Goal: Task Accomplishment & Management: Use online tool/utility

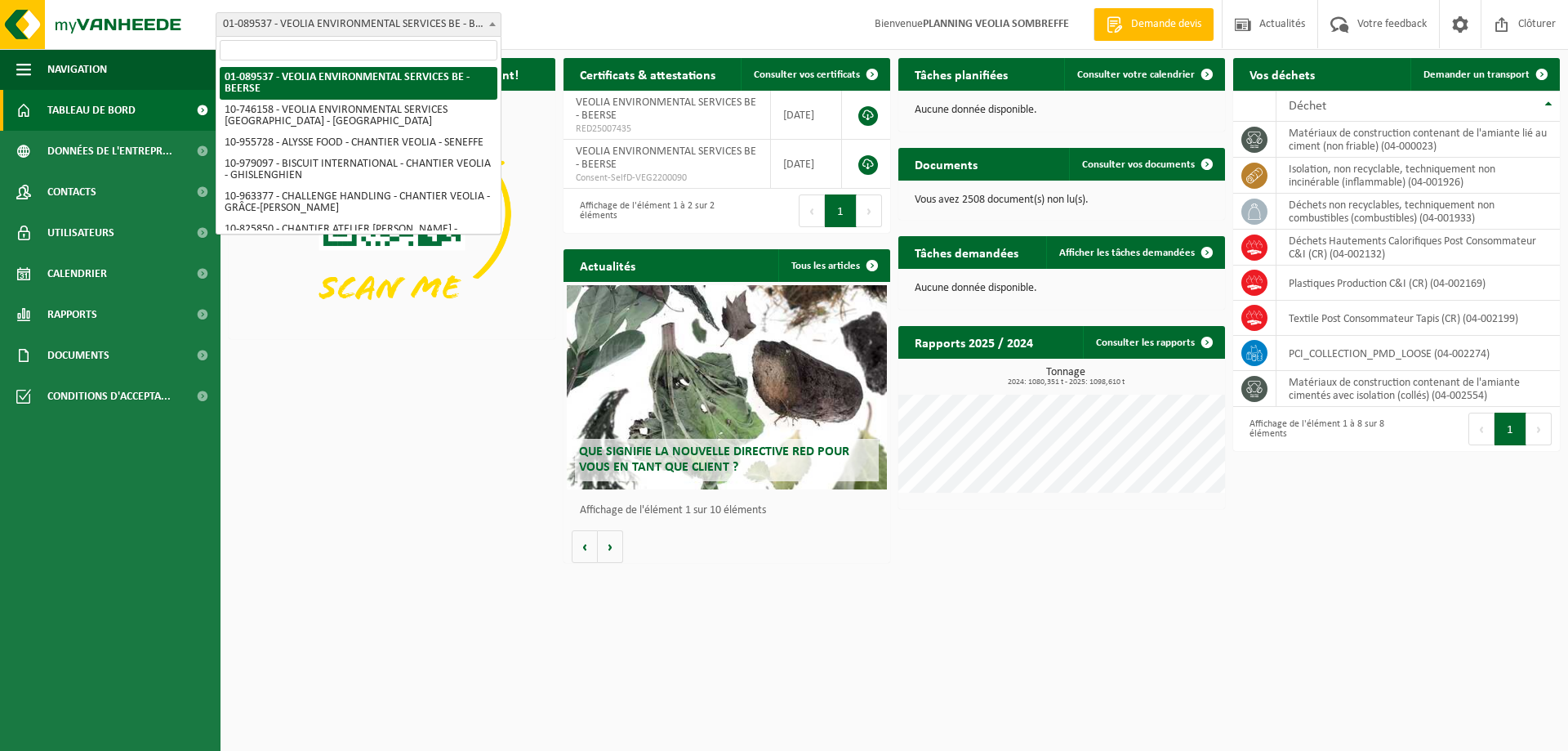
click at [382, 17] on span "01-089537 - VEOLIA ENVIRONMENTAL SERVICES BE - BEERSE" at bounding box center [358, 24] width 284 height 23
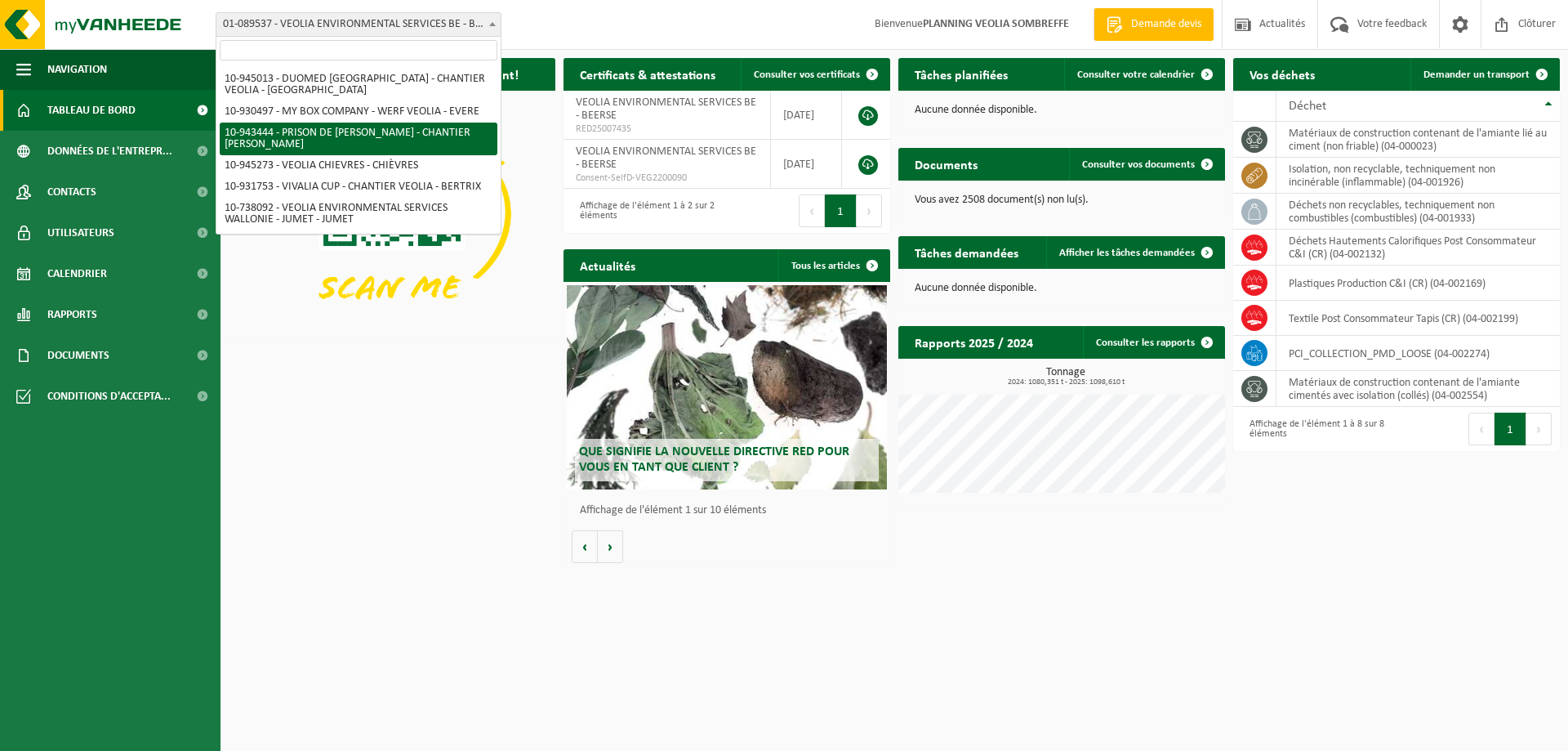
scroll to position [1121, 0]
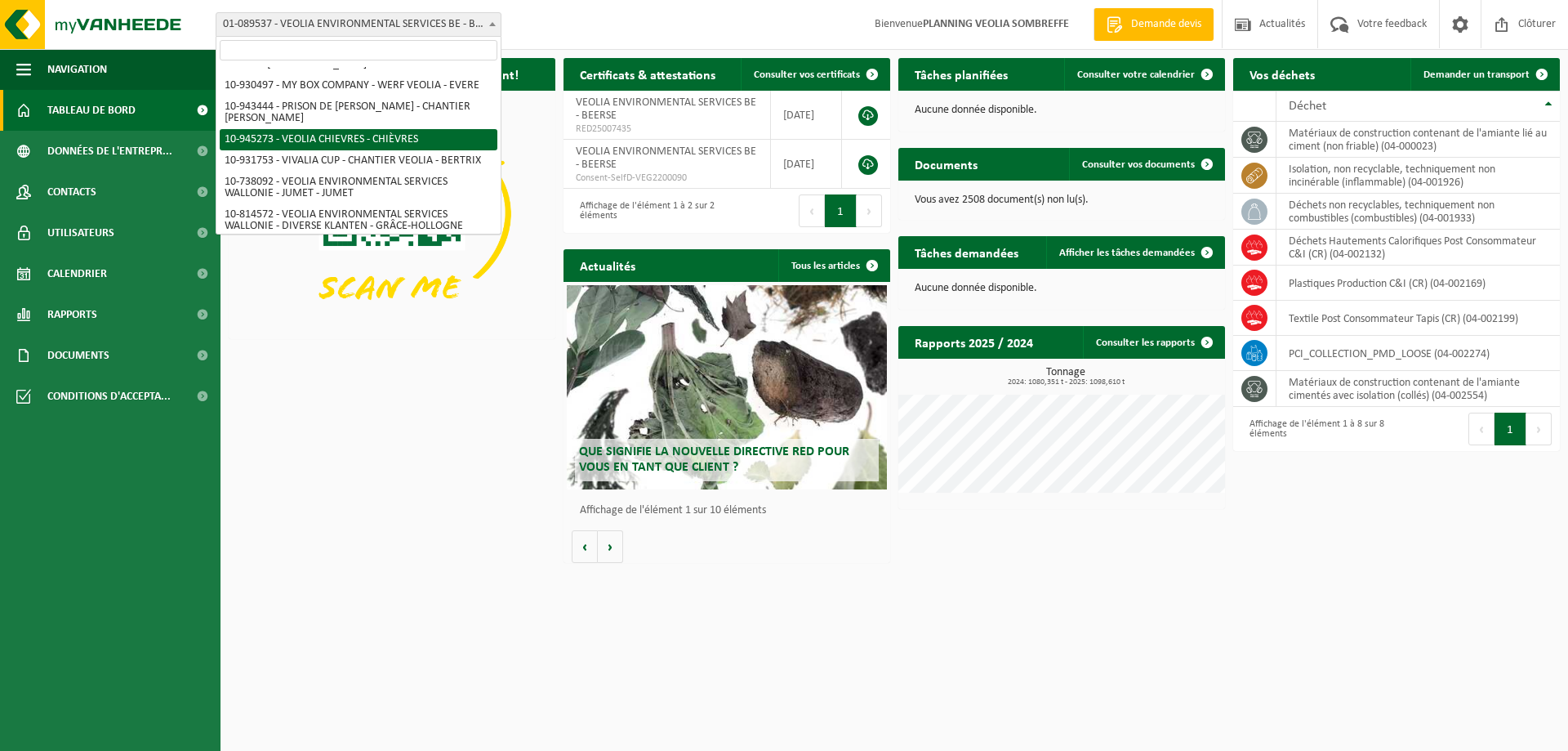
select select "141161"
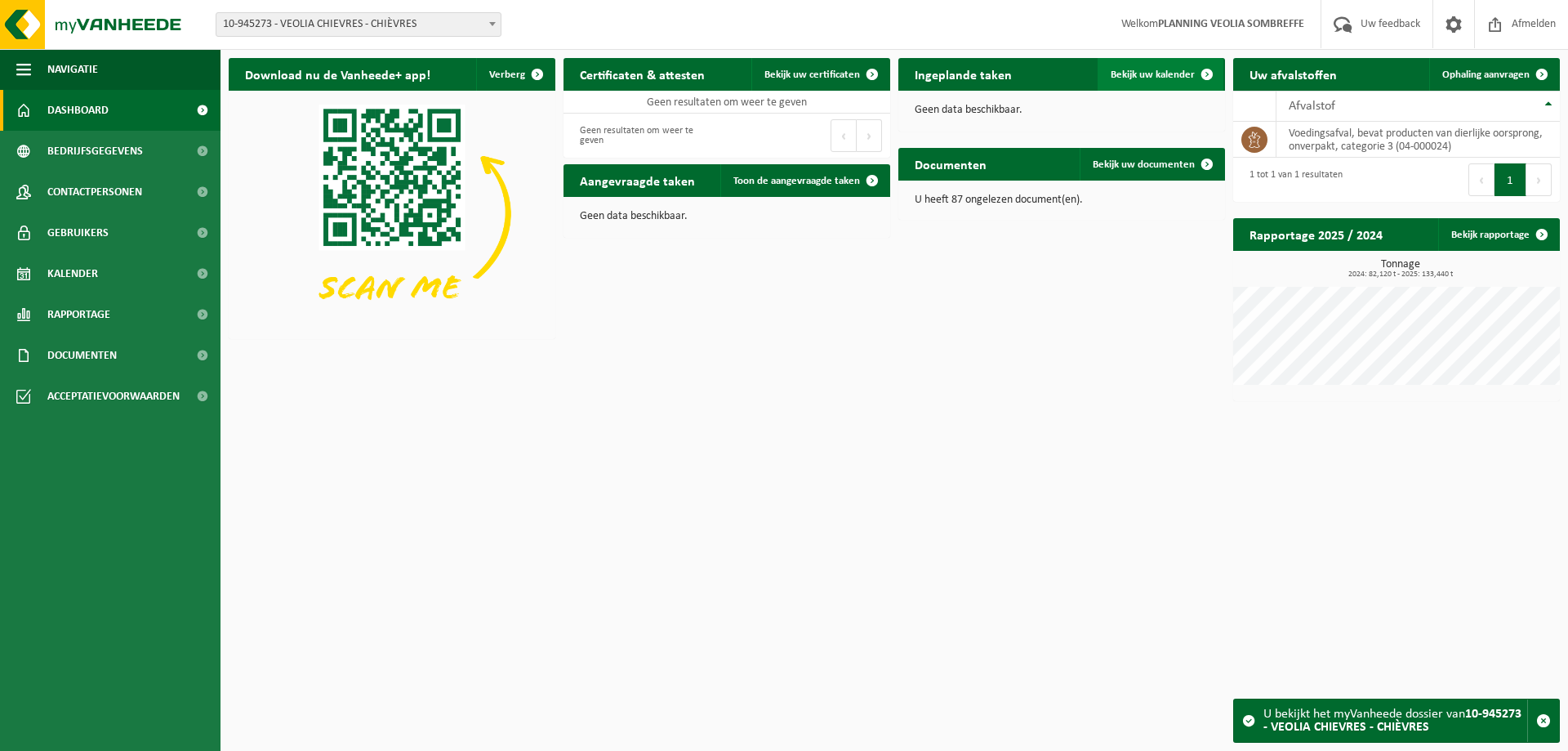
click at [1162, 72] on span "Bekijk uw kalender" at bounding box center [1153, 74] width 84 height 11
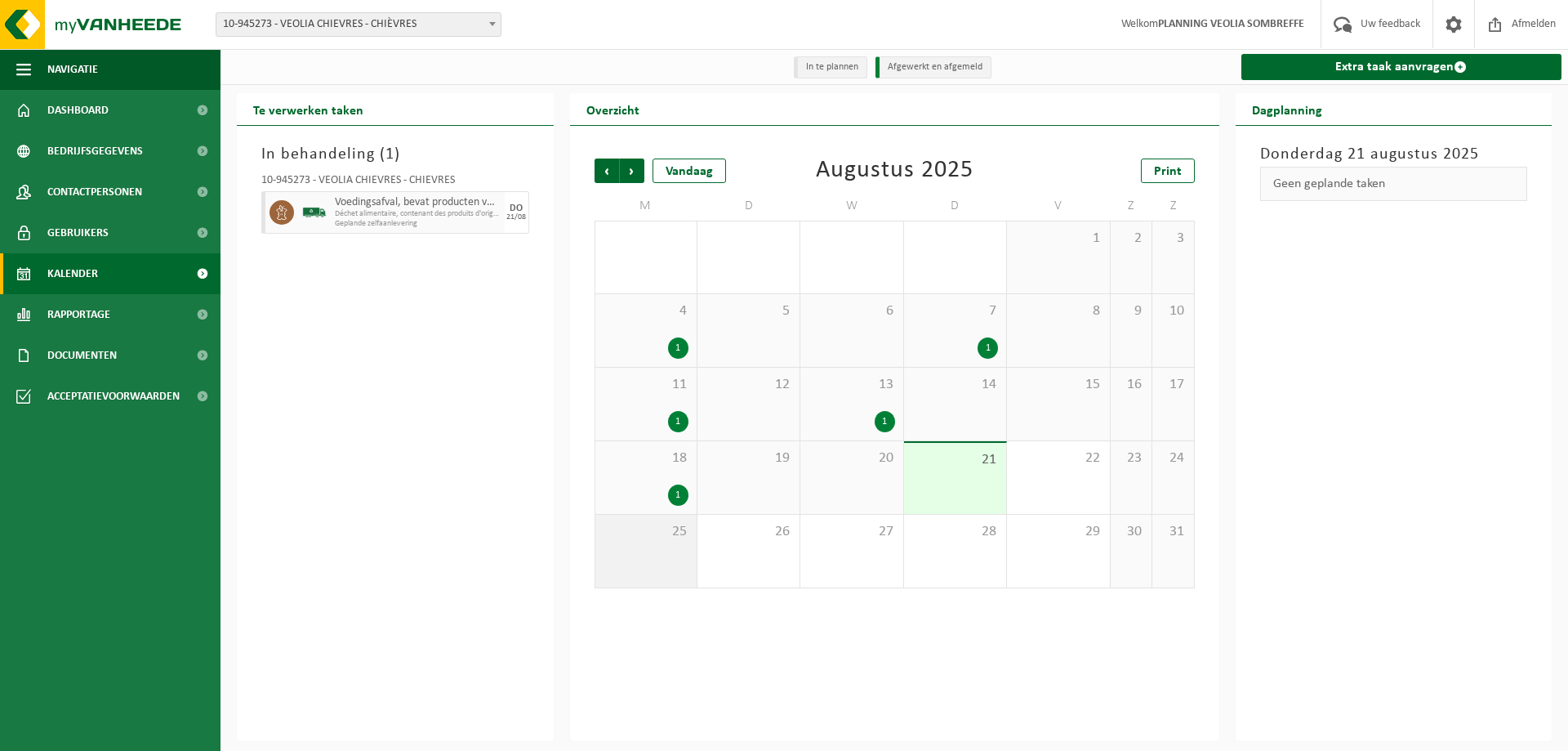
click at [677, 539] on span "25" at bounding box center [646, 532] width 85 height 18
click at [1353, 189] on div "Geen geplande taken" at bounding box center [1395, 184] width 268 height 34
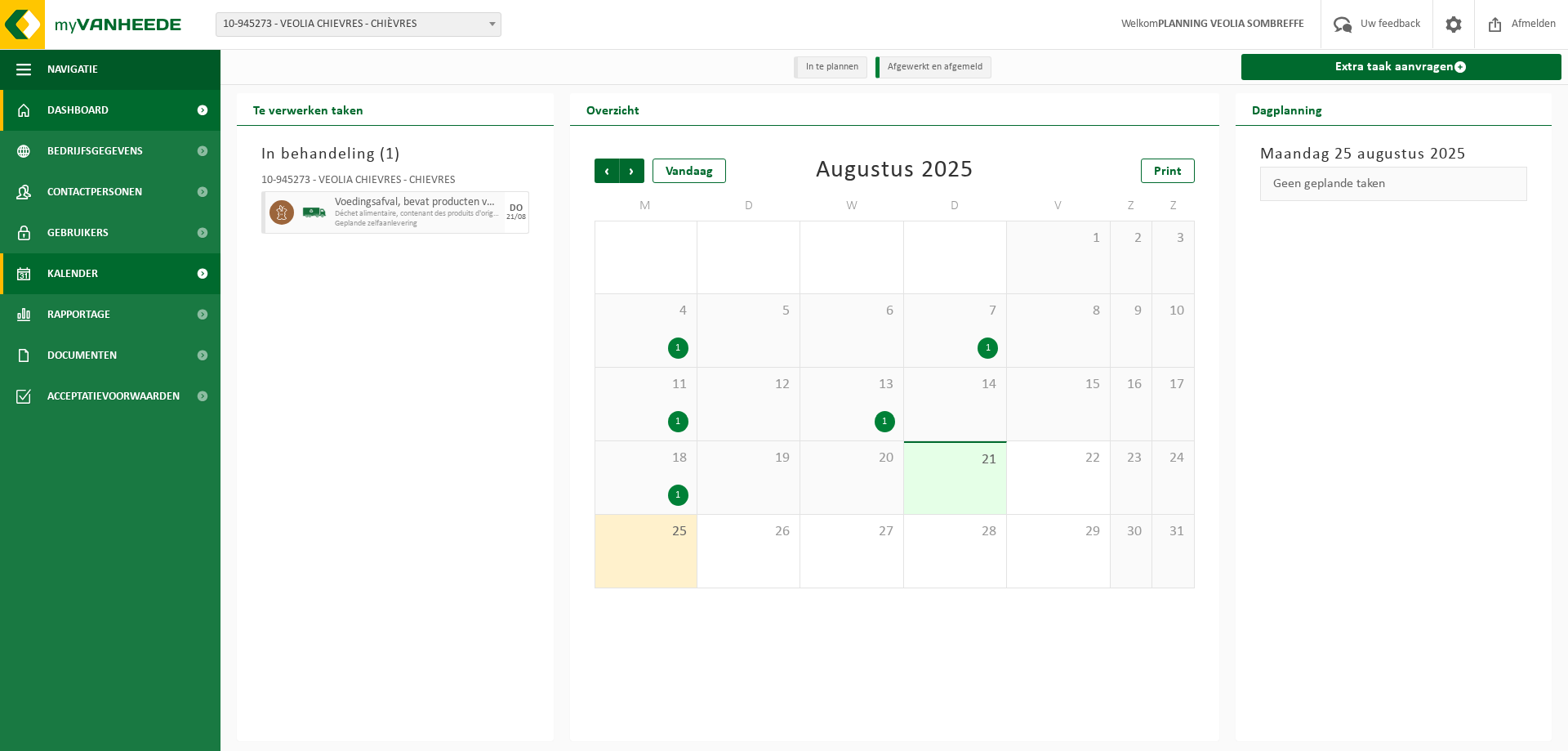
click at [83, 96] on span "Dashboard" at bounding box center [77, 110] width 61 height 41
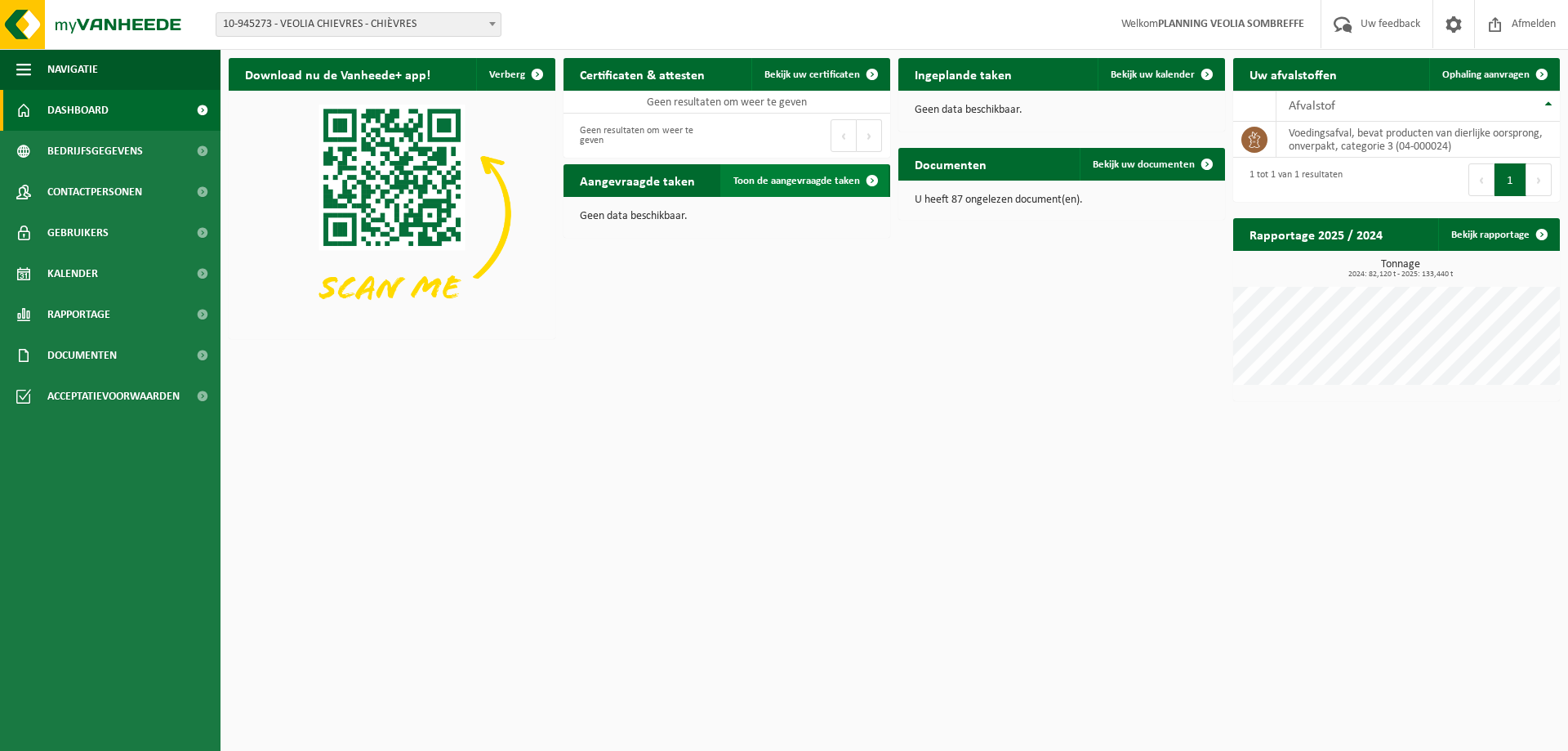
click at [831, 183] on span "Toon de aangevraagde taken" at bounding box center [797, 181] width 127 height 11
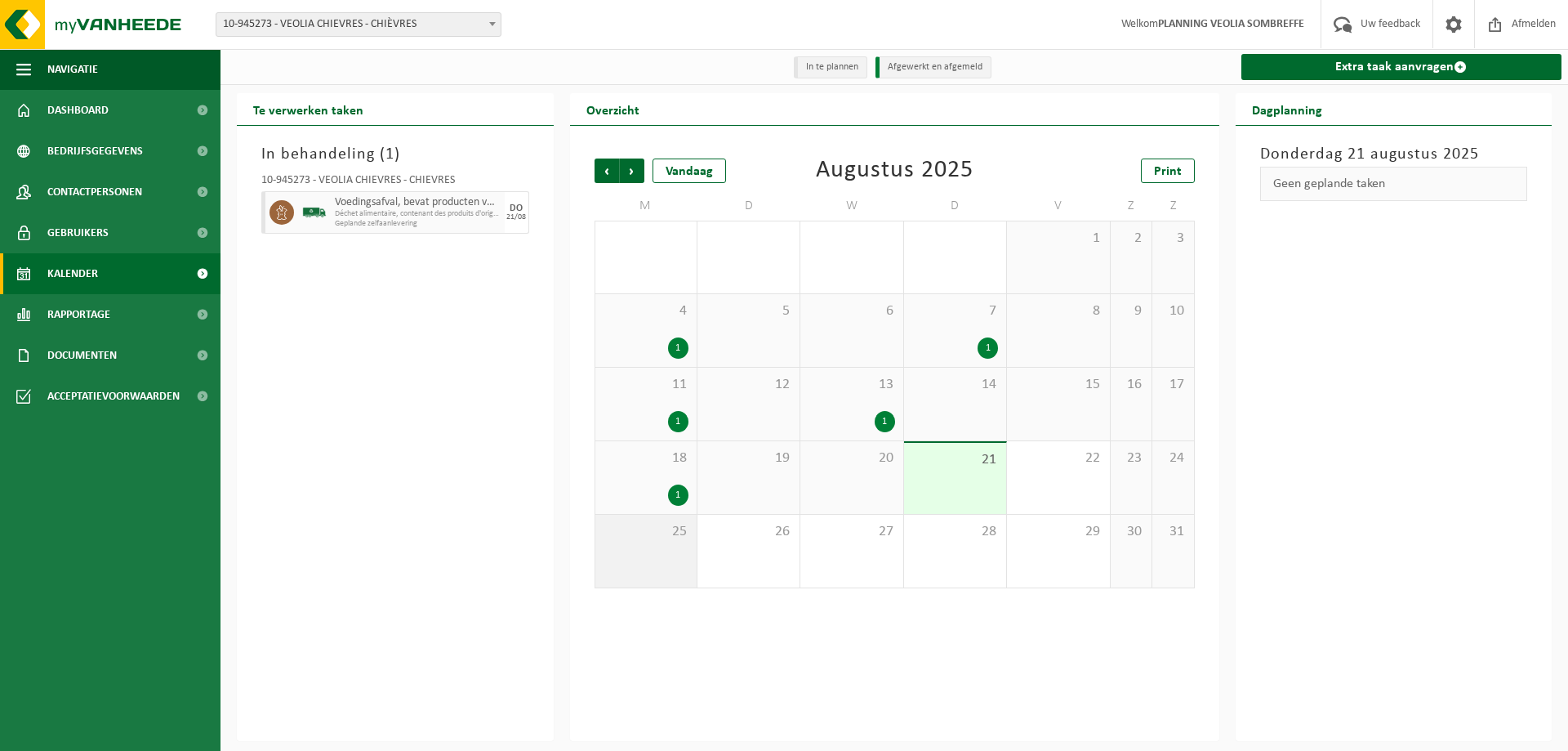
click at [677, 539] on span "25" at bounding box center [646, 532] width 85 height 18
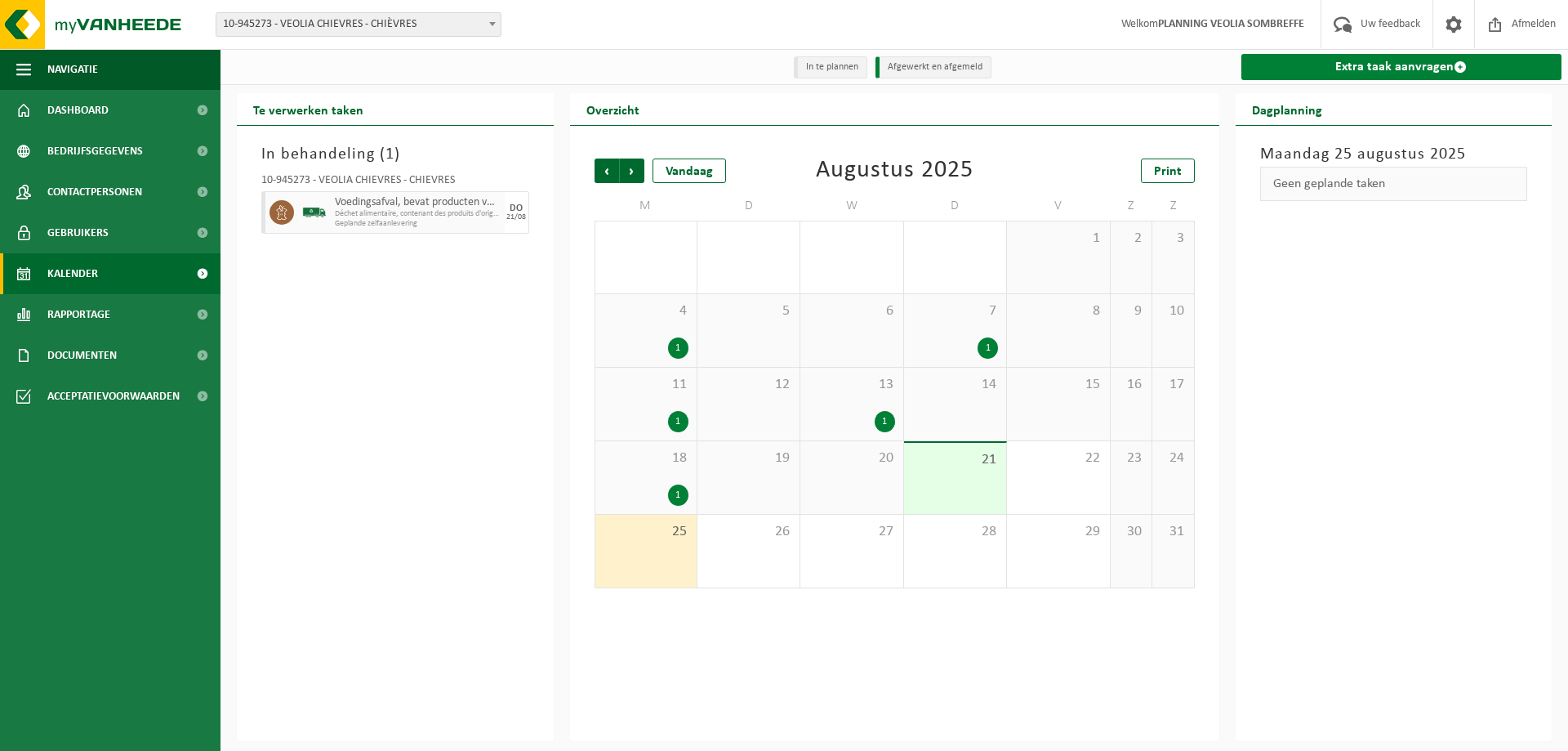
click at [1368, 65] on link "Extra taak aanvragen" at bounding box center [1402, 67] width 321 height 26
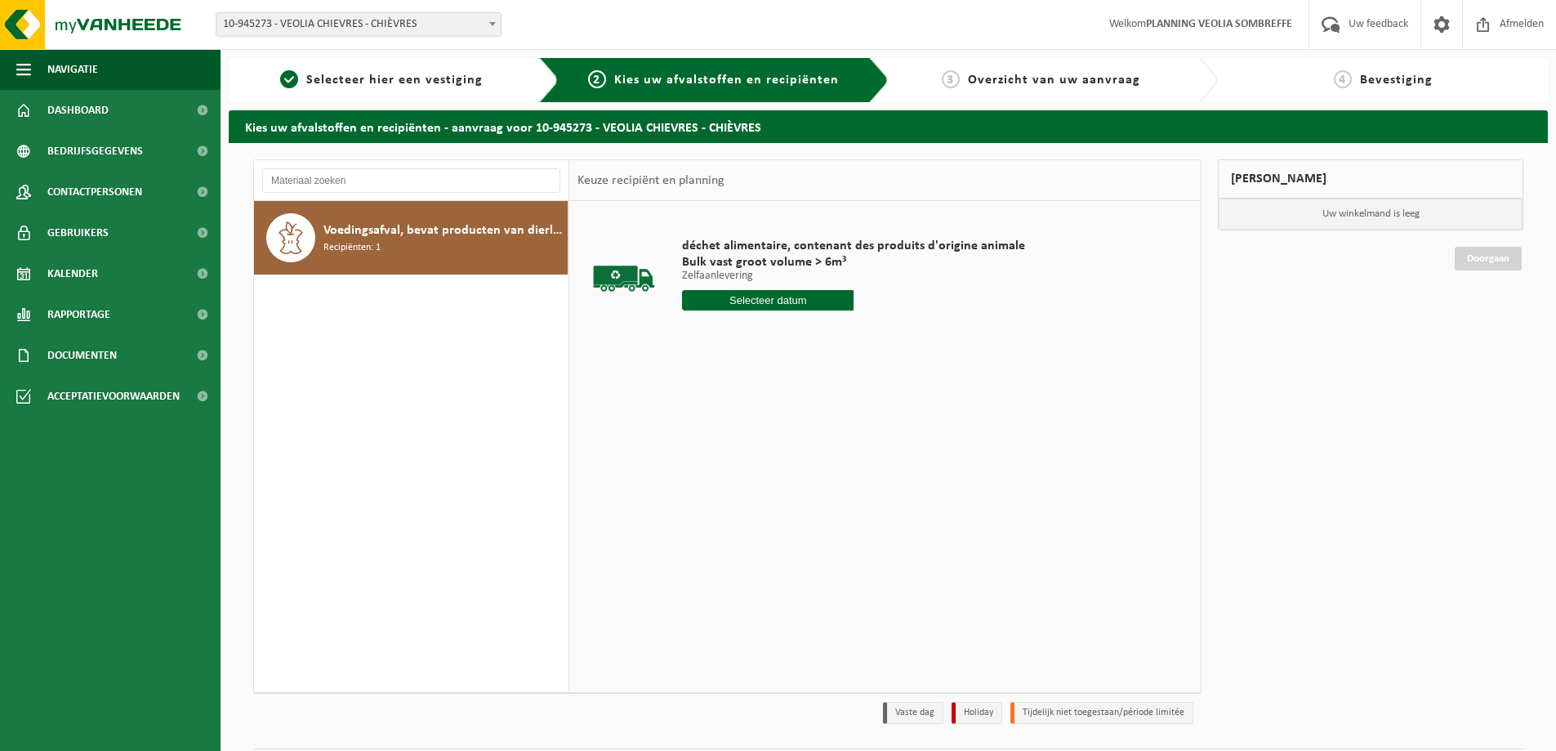
click at [793, 308] on input "text" at bounding box center [768, 300] width 172 height 20
click at [701, 500] on div "25" at bounding box center [697, 497] width 29 height 26
type input "Van 2025-08-25"
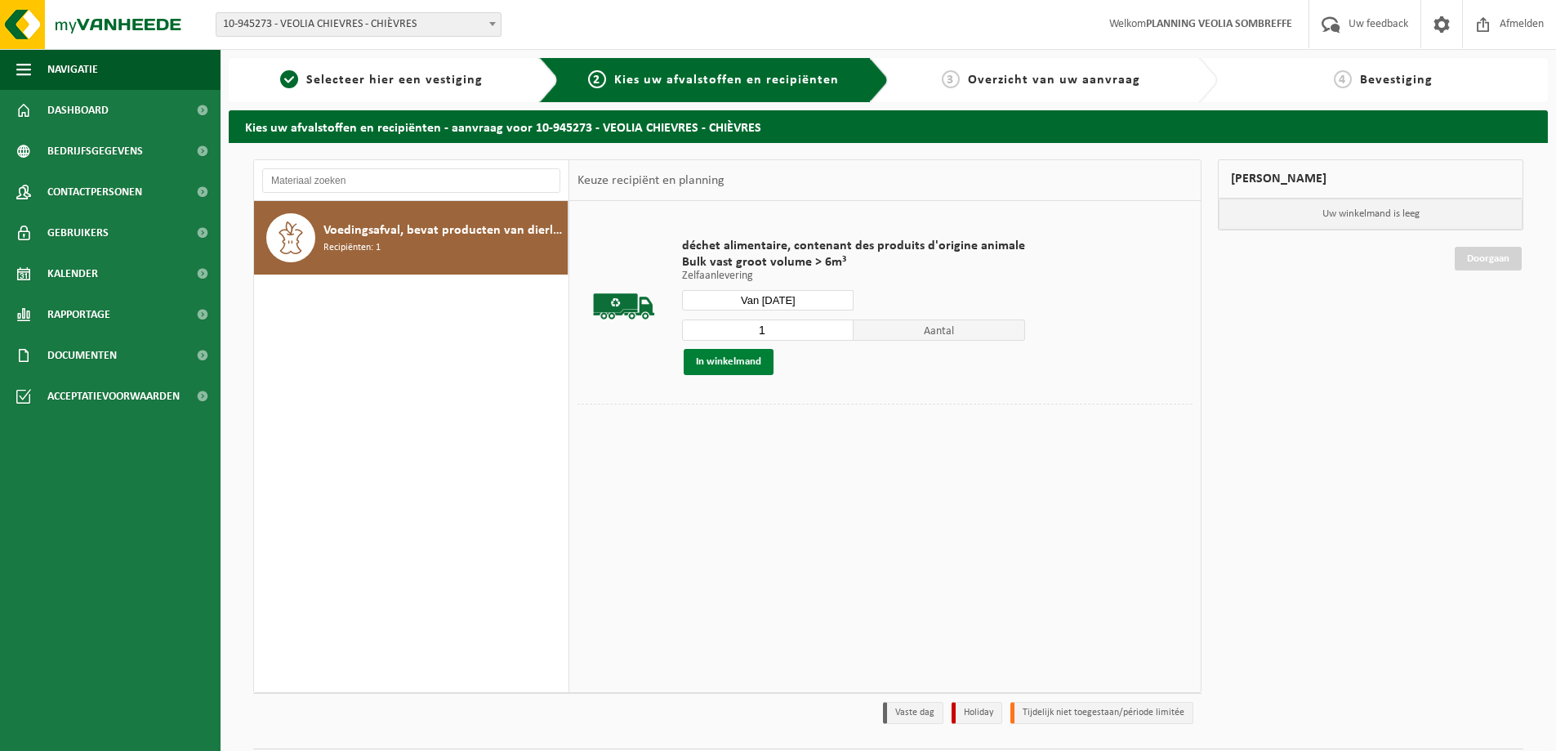
click at [750, 364] on button "In winkelmand" at bounding box center [729, 362] width 90 height 26
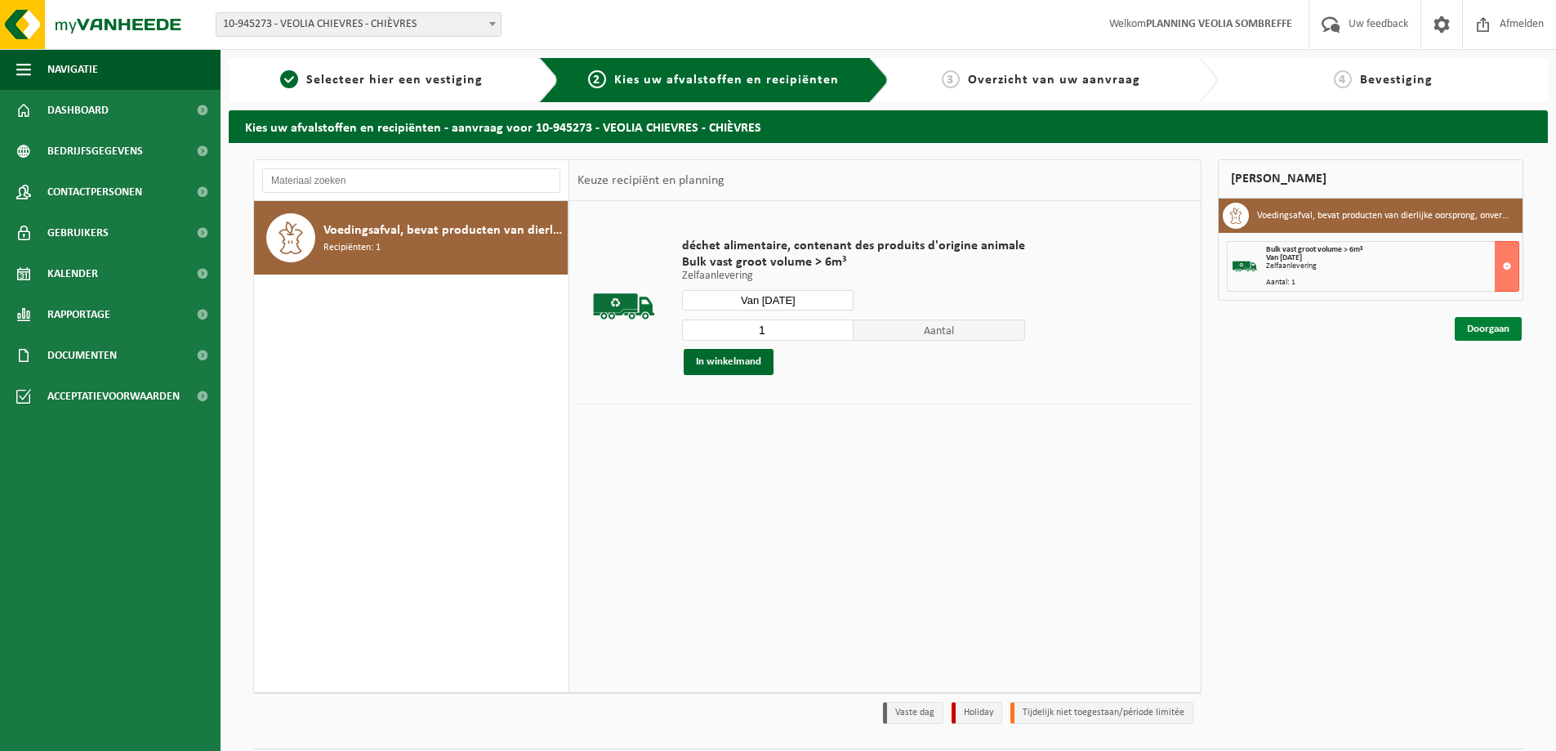
click at [1486, 327] on link "Doorgaan" at bounding box center [1488, 329] width 67 height 24
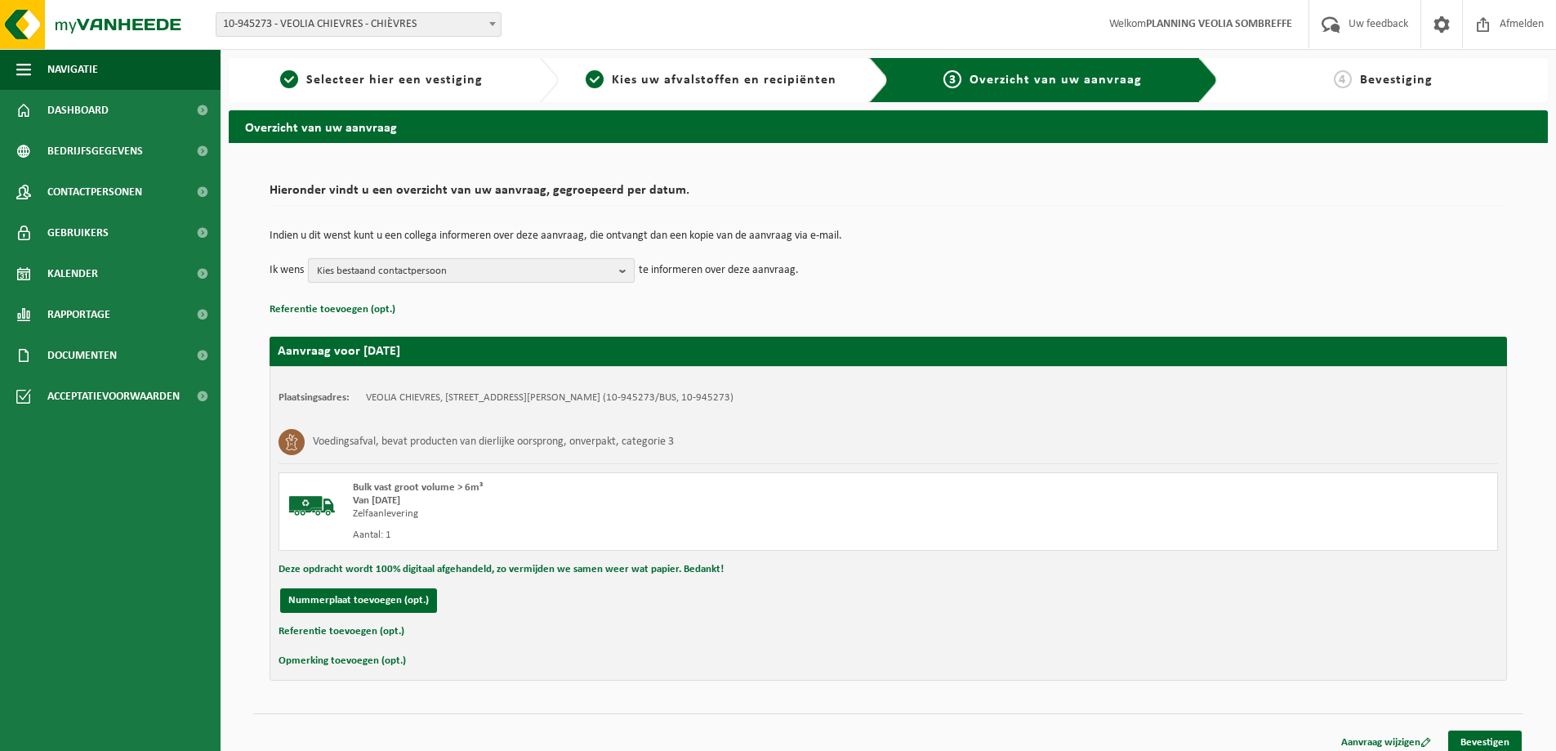
click at [607, 265] on span "Kies bestaand contactpersoon" at bounding box center [465, 271] width 296 height 25
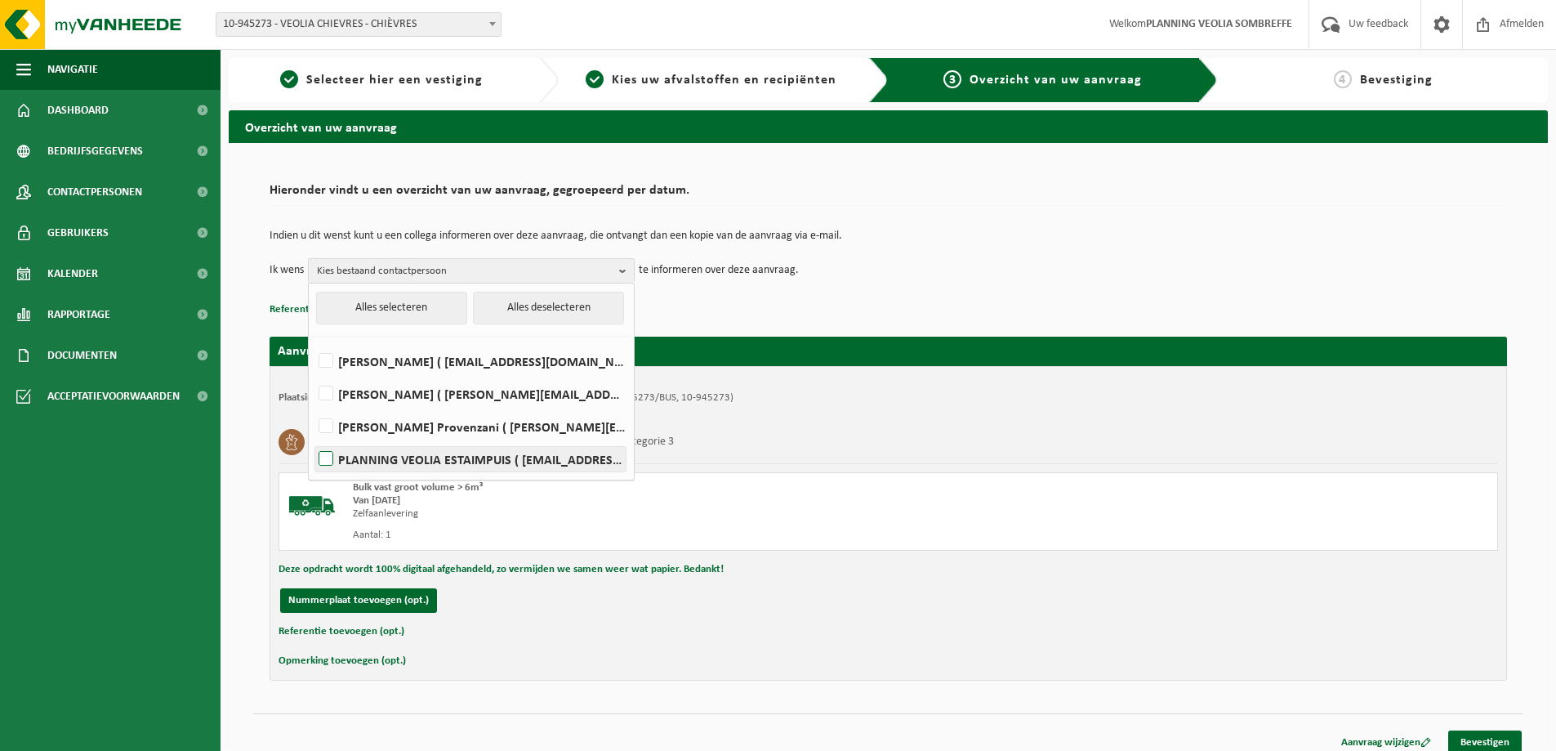
click at [508, 451] on label "PLANNING VEOLIA ESTAIMPUIS ( be.ves.dispatch.estaimpuis.all@veolia.com )" at bounding box center [470, 459] width 310 height 25
click at [313, 439] on input "PLANNING VEOLIA ESTAIMPUIS ( be.ves.dispatch.estaimpuis.all@veolia.com )" at bounding box center [312, 438] width 1 height 1
checkbox input "true"
click at [887, 448] on div "Voedingsafval, bevat producten van dierlijke oorsprong, onverpakt, categorie 3" at bounding box center [889, 442] width 1220 height 42
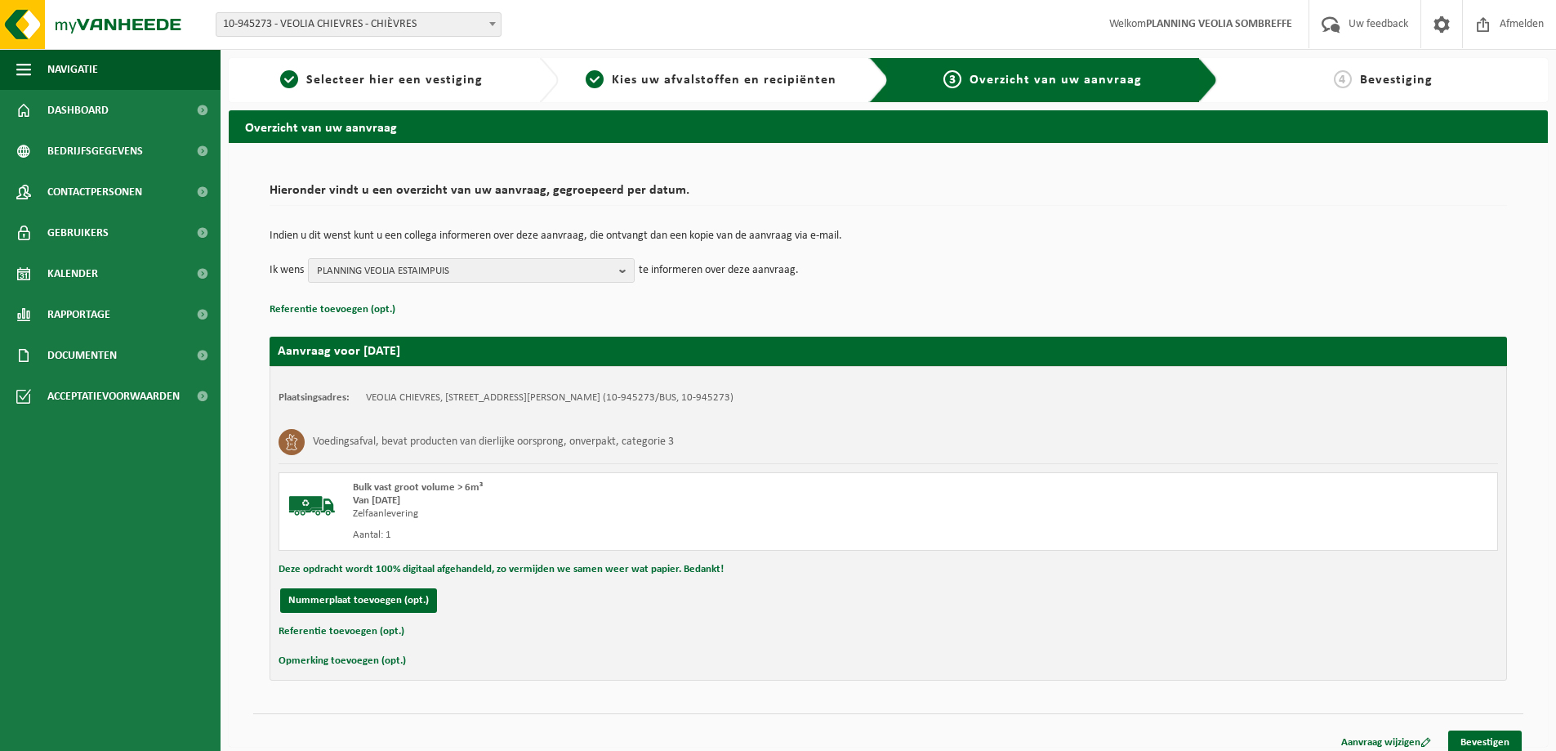
scroll to position [12, 0]
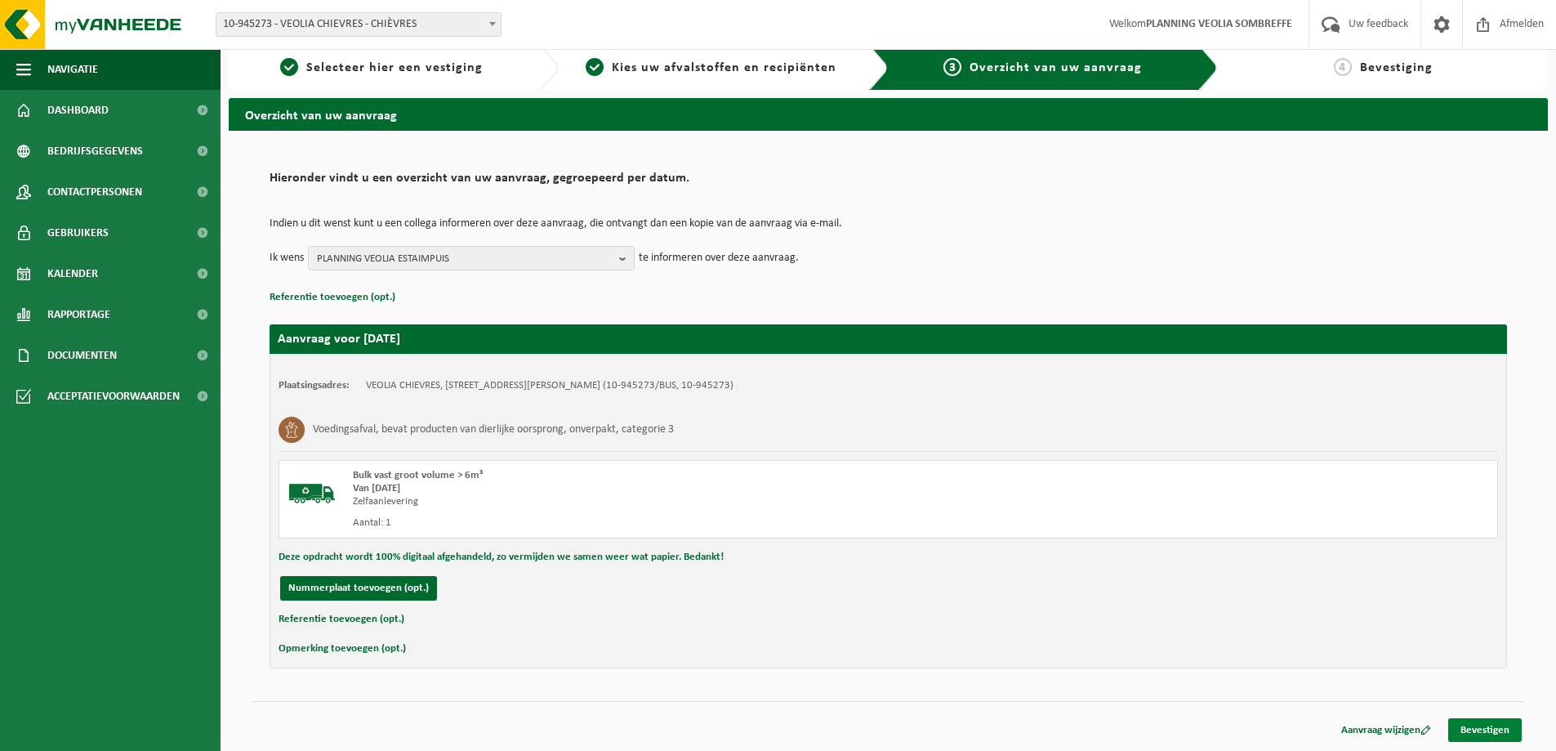
click at [1479, 732] on link "Bevestigen" at bounding box center [1485, 730] width 74 height 24
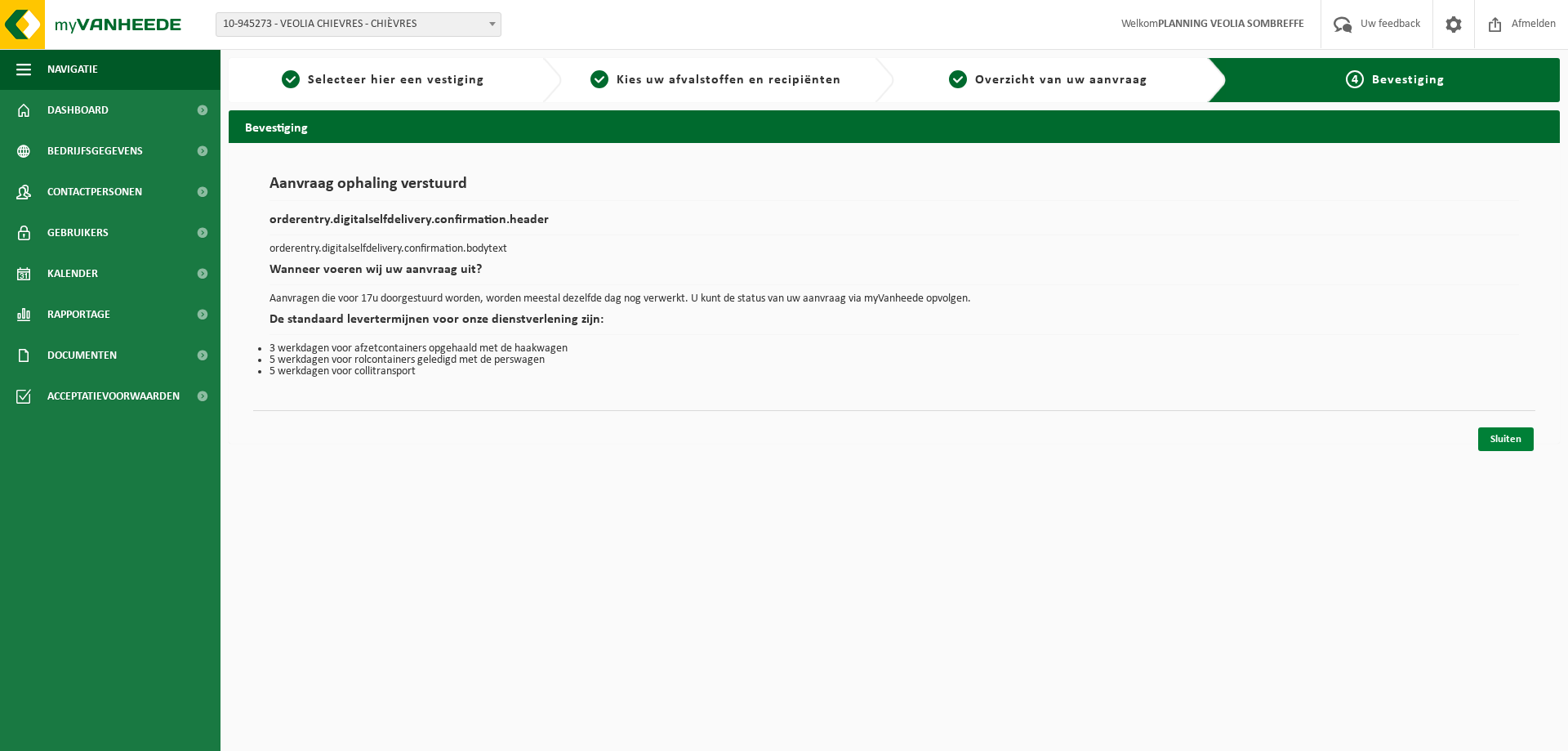
click at [1518, 446] on link "Sluiten" at bounding box center [1507, 439] width 56 height 24
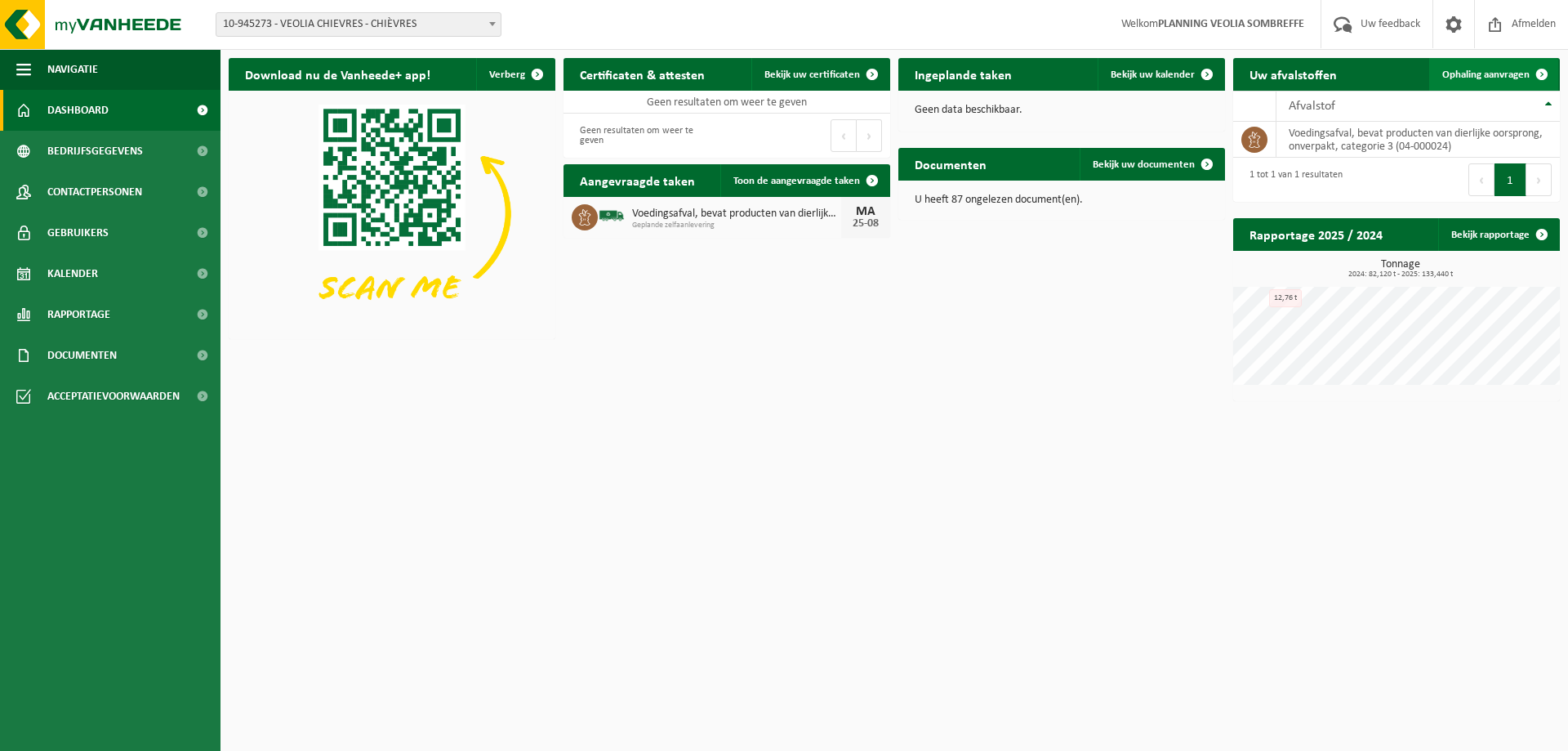
click at [1493, 75] on span "Ophaling aanvragen" at bounding box center [1486, 74] width 87 height 11
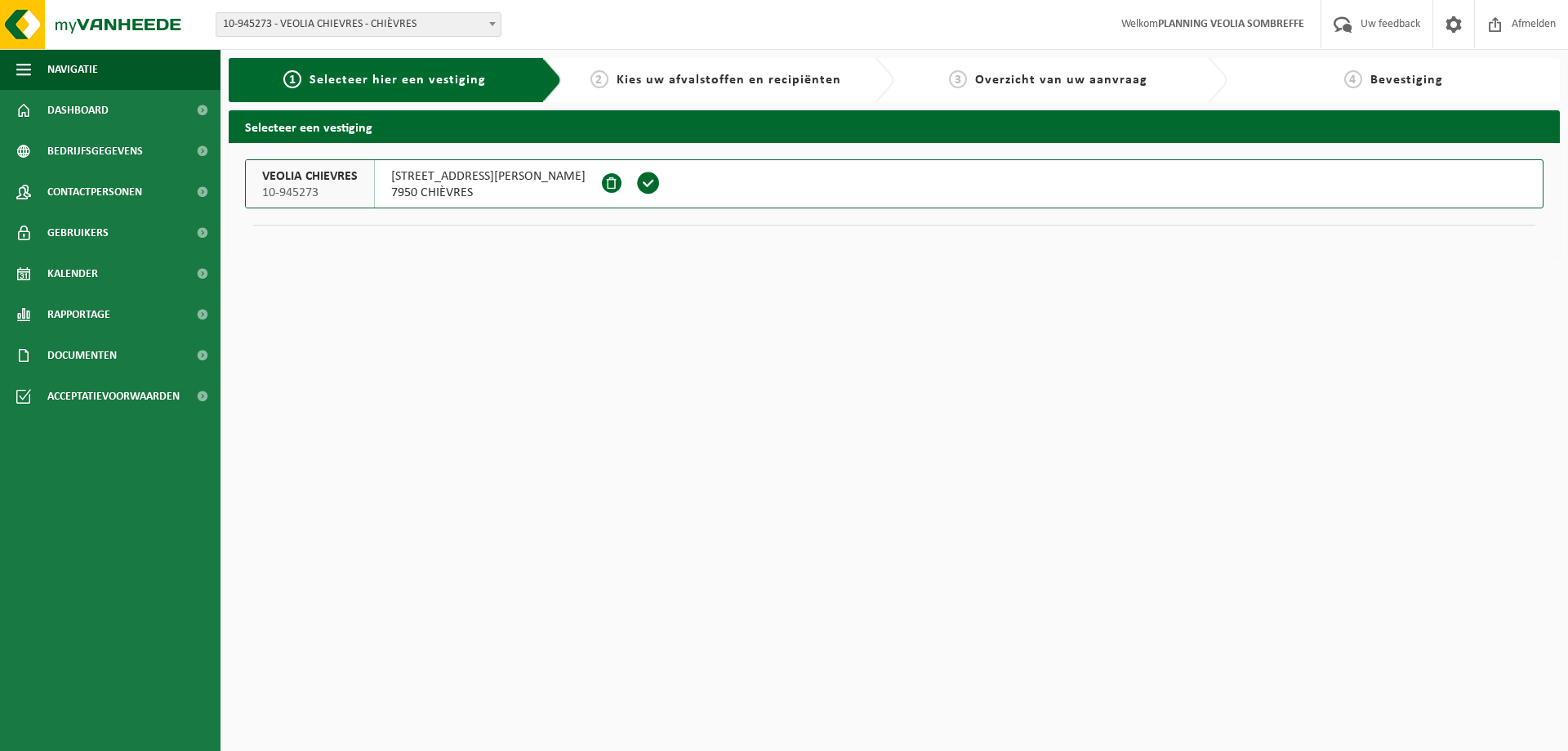
click at [636, 178] on span at bounding box center [648, 183] width 25 height 25
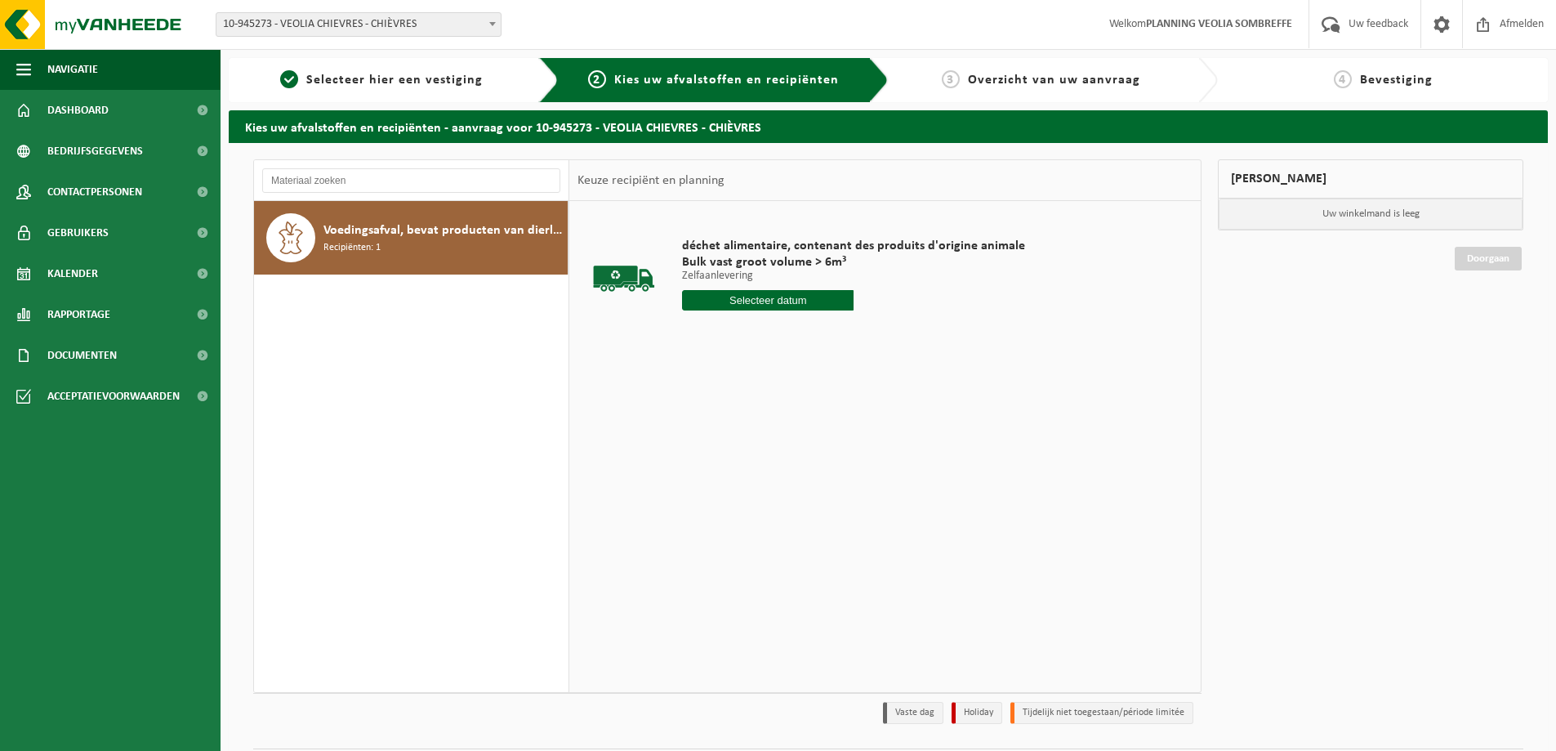
click at [777, 300] on input "text" at bounding box center [768, 300] width 172 height 20
click at [778, 496] on div "28" at bounding box center [784, 497] width 29 height 26
type input "Van 2025-08-28"
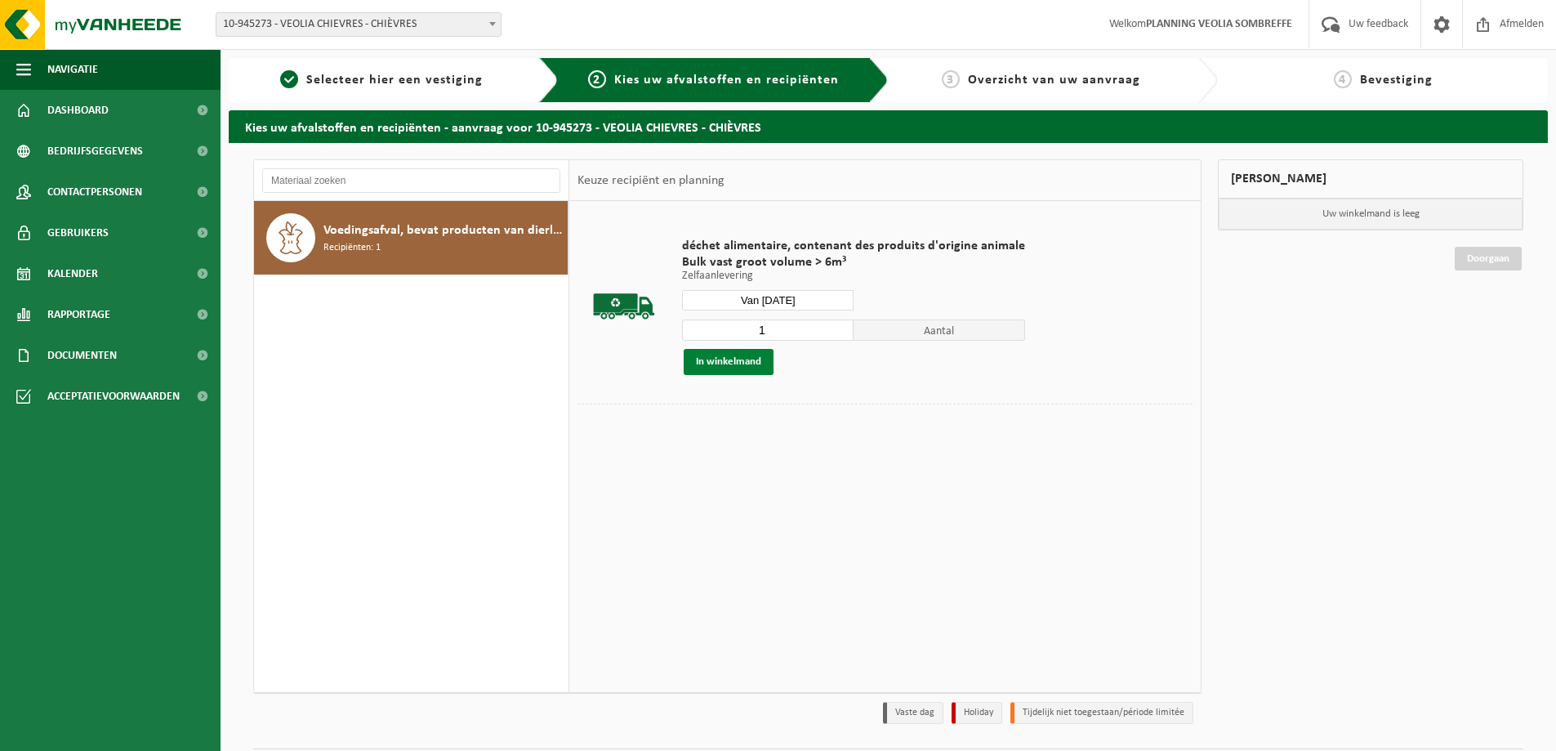
click at [759, 355] on button "In winkelmand" at bounding box center [729, 362] width 90 height 26
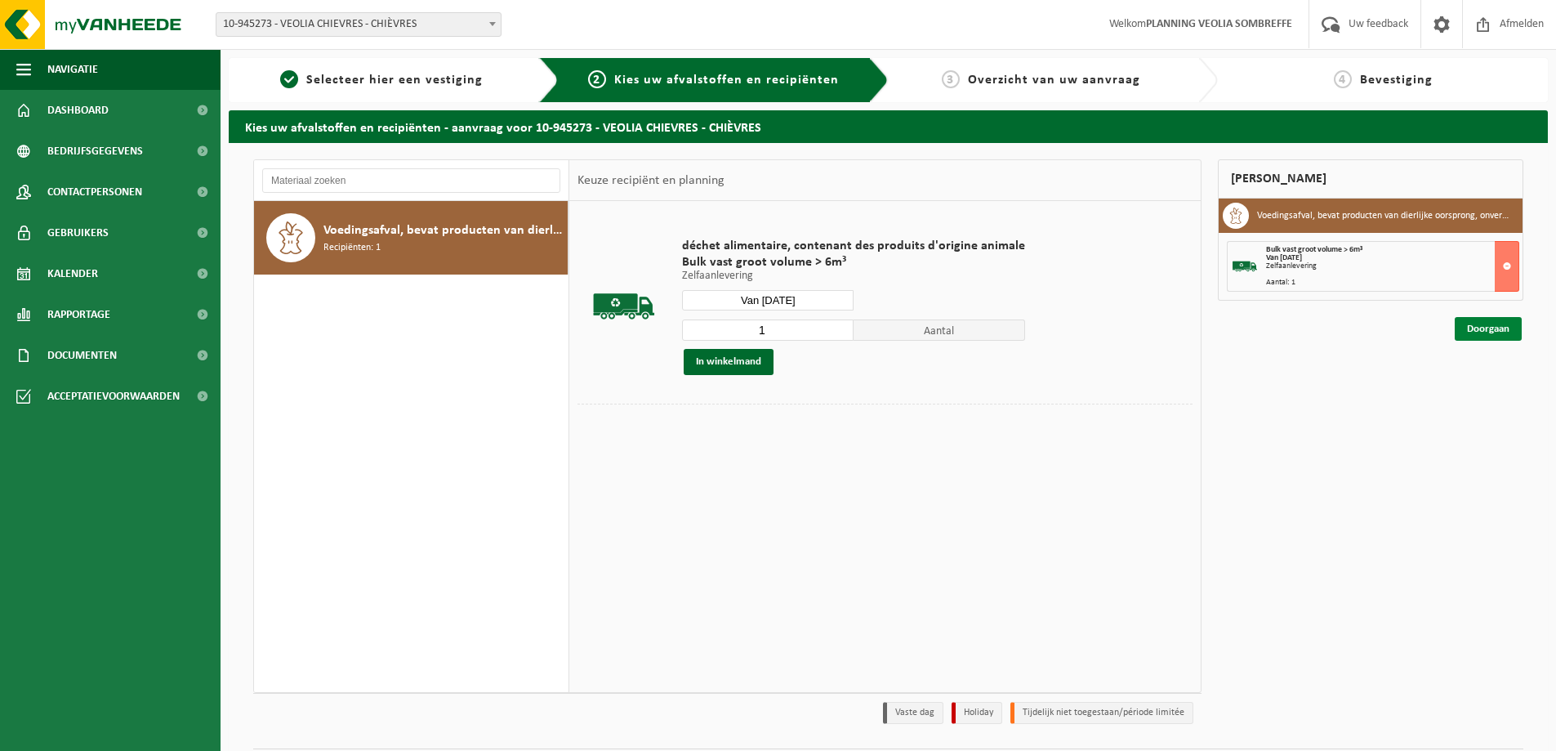
click at [1489, 327] on link "Doorgaan" at bounding box center [1488, 329] width 67 height 24
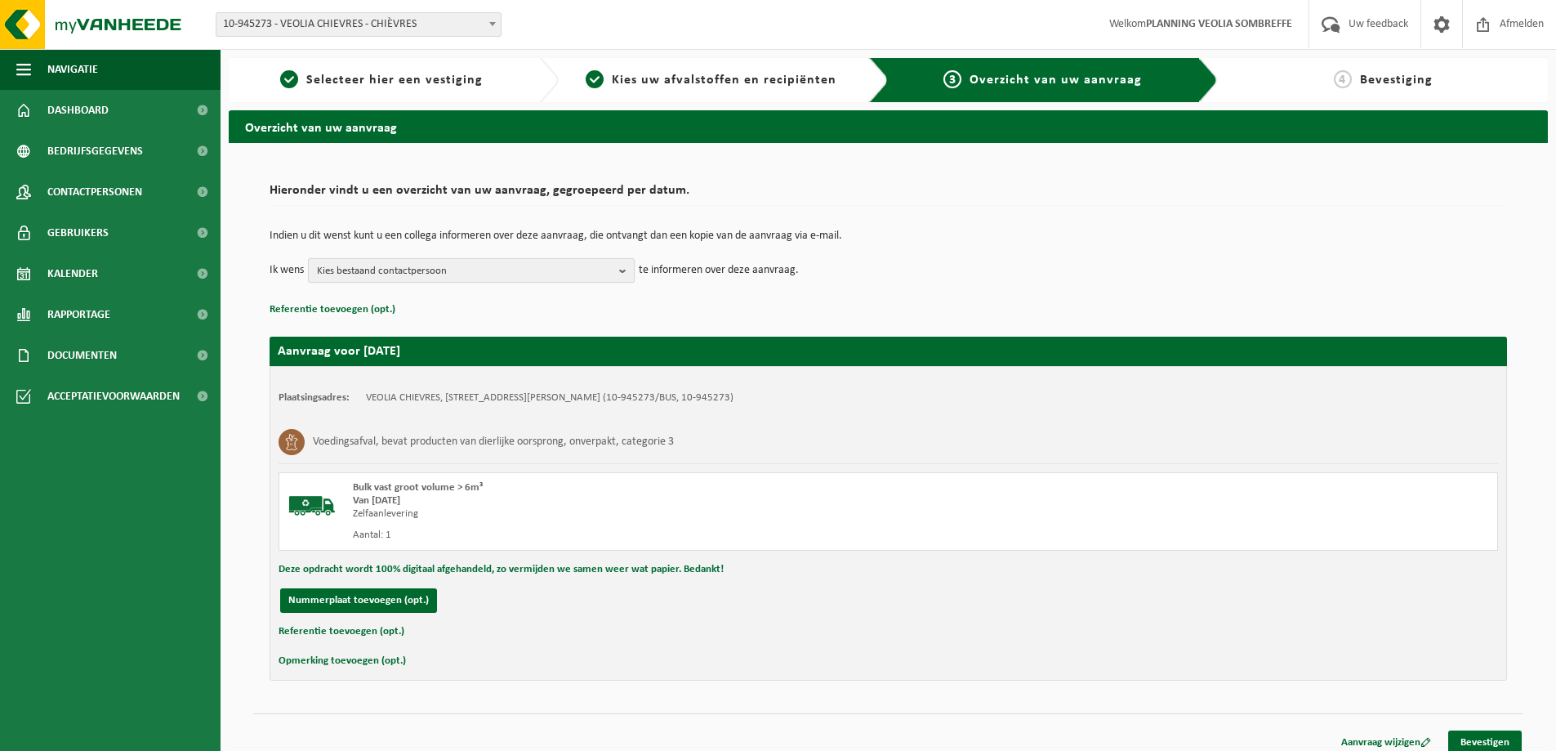
click at [524, 276] on span "Kies bestaand contactpersoon" at bounding box center [465, 271] width 296 height 25
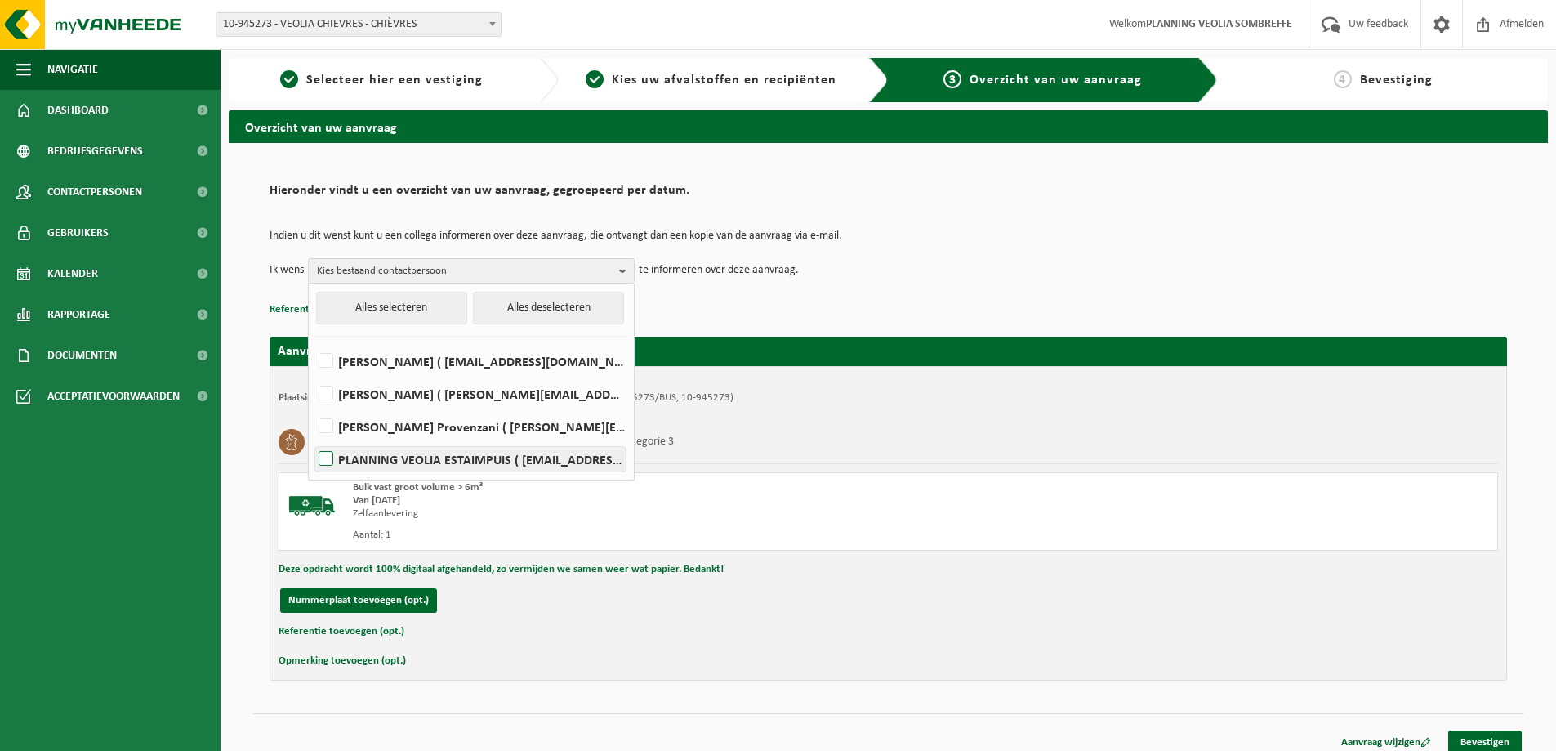
click at [480, 455] on label "PLANNING VEOLIA ESTAIMPUIS ( [EMAIL_ADDRESS][DOMAIN_NAME] )" at bounding box center [470, 459] width 310 height 25
click at [313, 439] on input "PLANNING VEOLIA ESTAIMPUIS ( [EMAIL_ADDRESS][DOMAIN_NAME] )" at bounding box center [312, 438] width 1 height 1
checkbox input "true"
click at [1246, 591] on div "Nummerplaat toevoegen (opt.)" at bounding box center [889, 600] width 1220 height 25
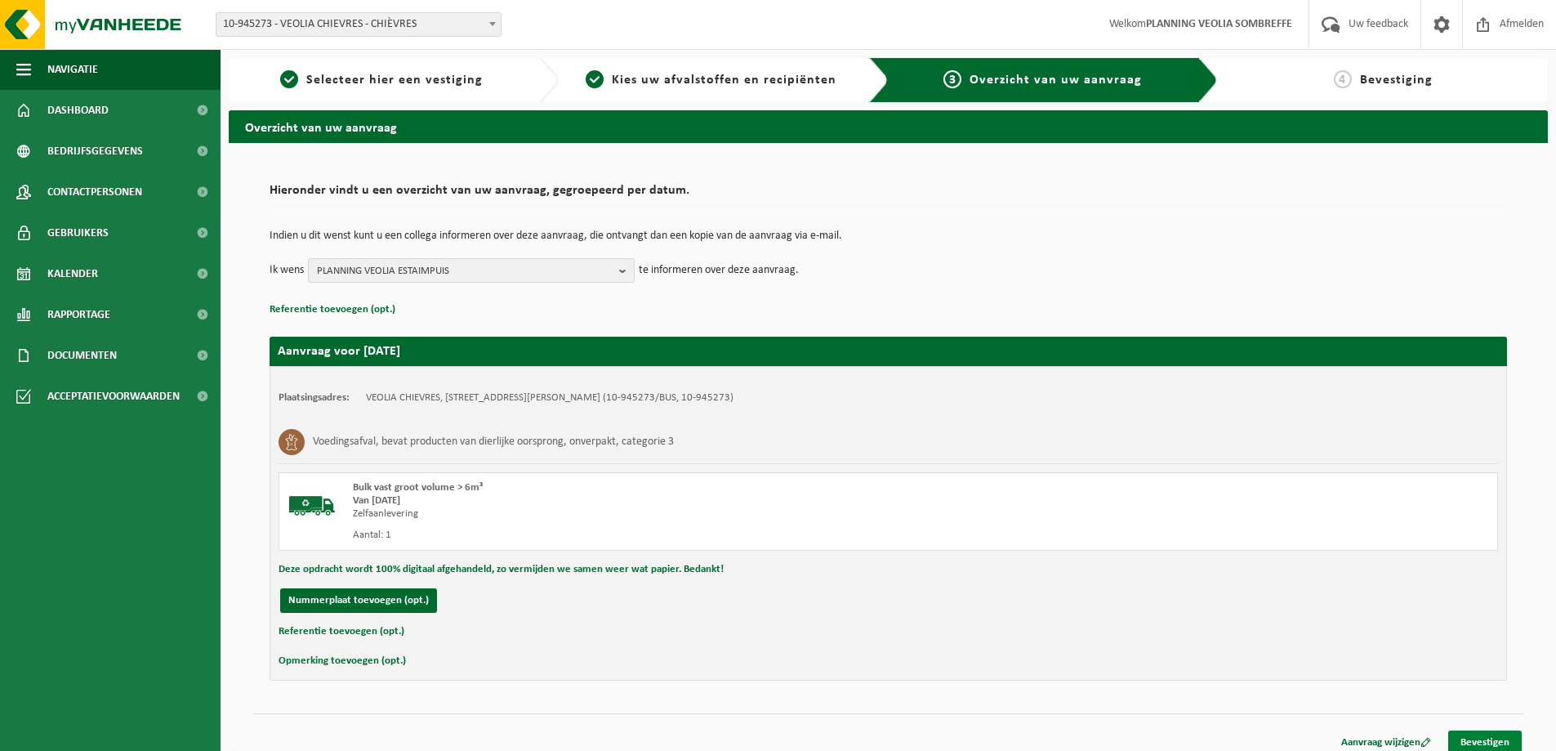
click at [1496, 733] on link "Bevestigen" at bounding box center [1485, 742] width 74 height 24
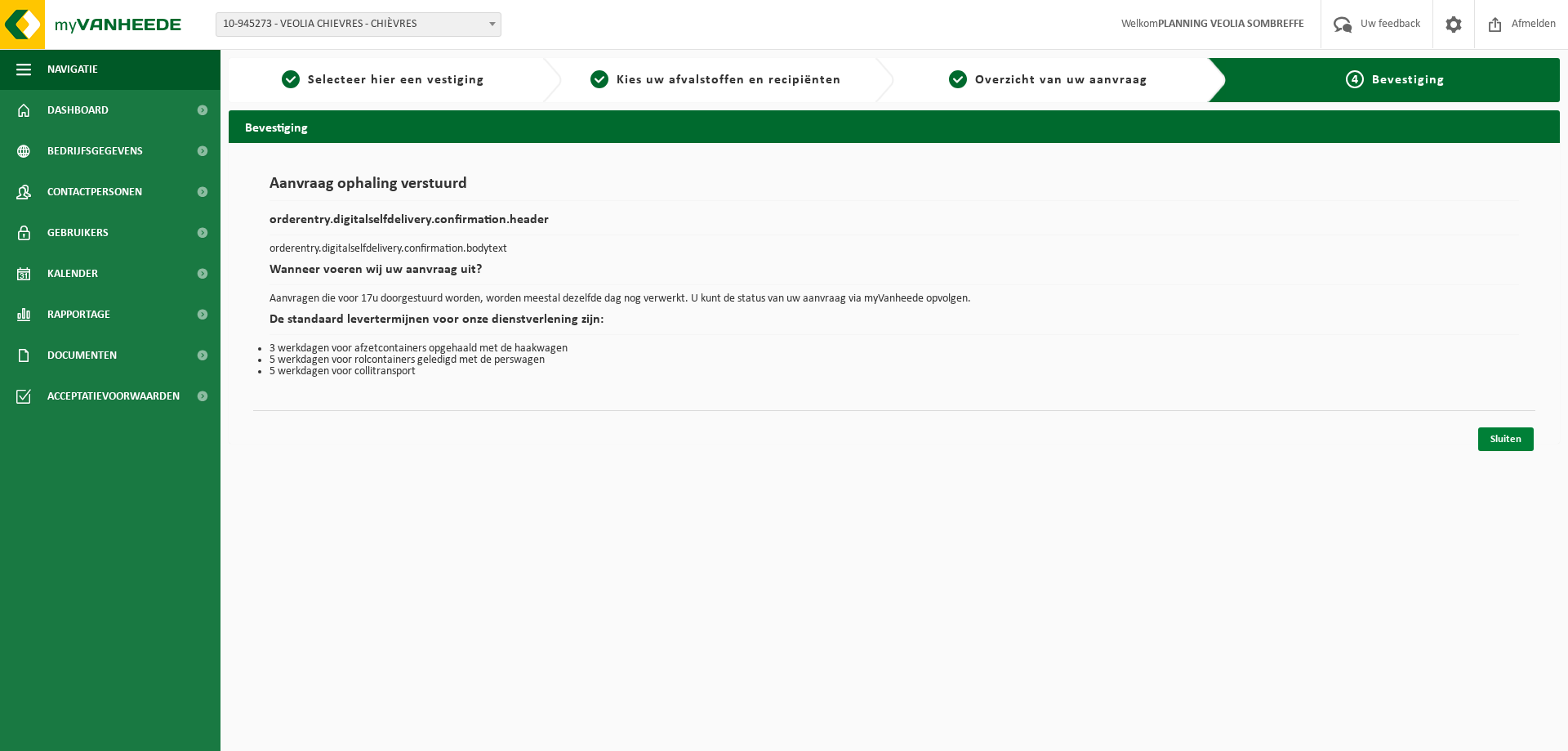
click at [1500, 436] on link "Sluiten" at bounding box center [1507, 439] width 56 height 24
